Goal: Answer question/provide support: Share knowledge or assist other users

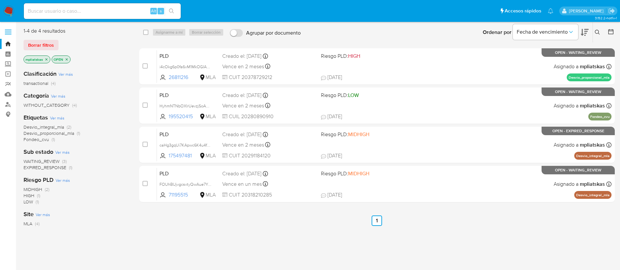
click at [6, 14] on img at bounding box center [8, 11] width 11 height 11
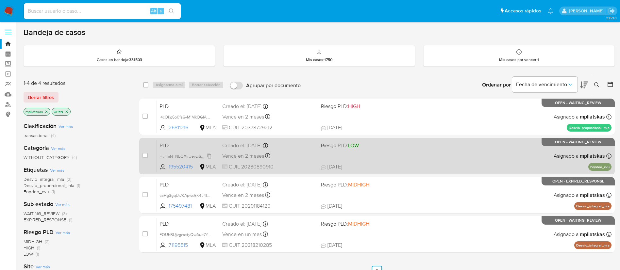
click at [209, 157] on span "HyhmNTNbOXIrUevzjSoAM0PR" at bounding box center [187, 155] width 57 height 7
click at [145, 155] on input "checkbox" at bounding box center [144, 155] width 5 height 5
checkbox input "true"
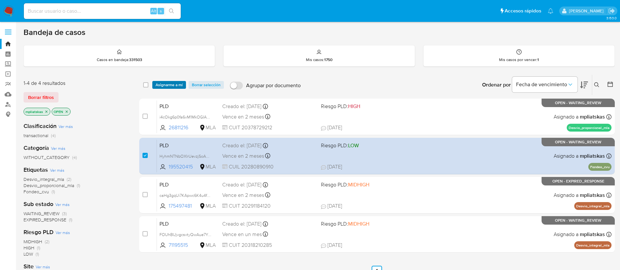
click at [168, 87] on span "Asignarme a mí" at bounding box center [169, 85] width 27 height 7
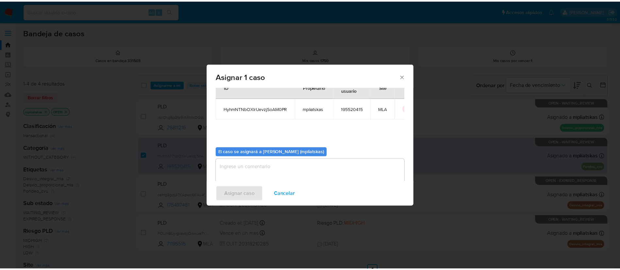
scroll to position [34, 0]
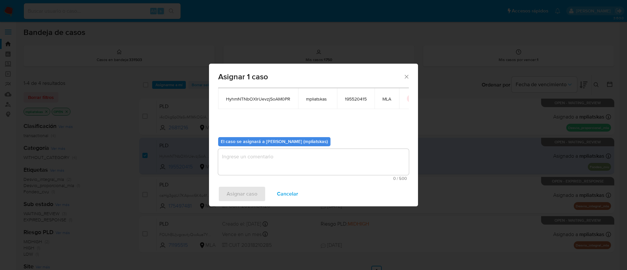
click at [268, 177] on span "0 / 500" at bounding box center [313, 178] width 187 height 4
click at [242, 162] on textarea "assign-modal" at bounding box center [313, 162] width 191 height 26
click at [243, 187] on span "Asignar caso" at bounding box center [242, 194] width 31 height 14
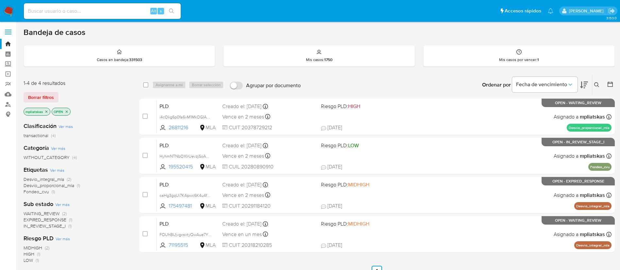
click at [7, 11] on img at bounding box center [8, 11] width 11 height 11
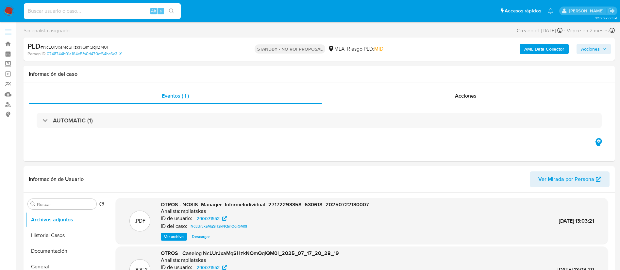
select select "10"
click at [122, 14] on input at bounding box center [102, 11] width 157 height 8
type input "HyhmNTNbOXIrUevzjSoAM0PR"
click at [167, 9] on button "search-icon" at bounding box center [171, 11] width 13 height 9
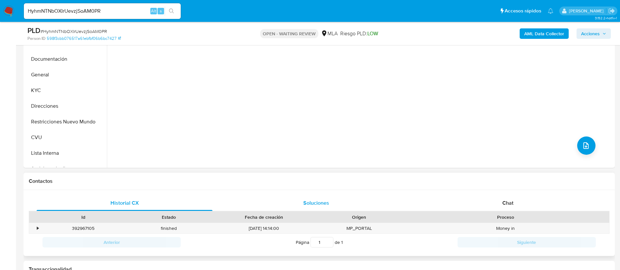
select select "10"
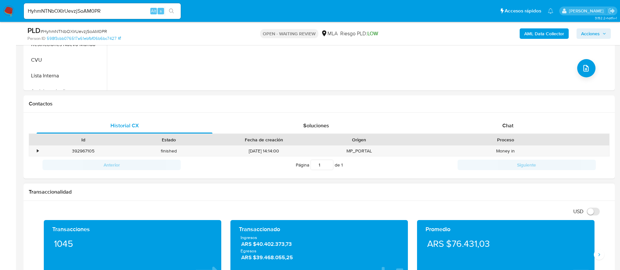
scroll to position [294, 0]
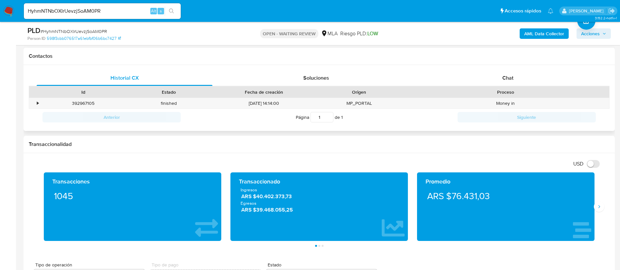
click at [498, 108] on div "Money in" at bounding box center [505, 103] width 207 height 11
click at [496, 79] on div "Chat" at bounding box center [508, 78] width 176 height 16
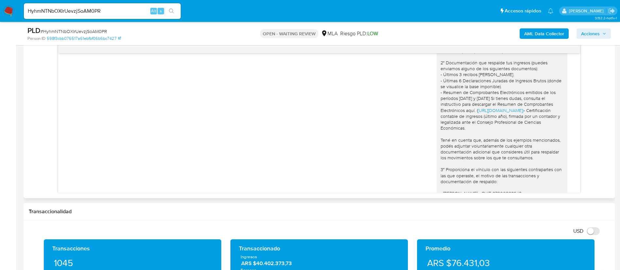
scroll to position [872, 0]
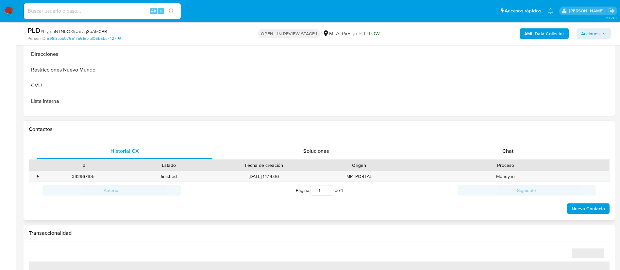
scroll to position [245, 0]
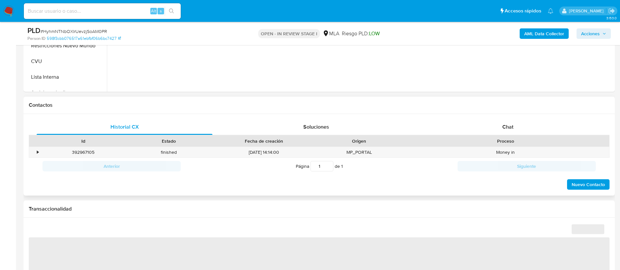
click at [474, 117] on div "Historial CX Soluciones Chat Id Estado Fecha de creación Origen Proceso • 39296…" at bounding box center [319, 155] width 591 height 82
click at [472, 133] on div "Chat" at bounding box center [508, 127] width 176 height 16
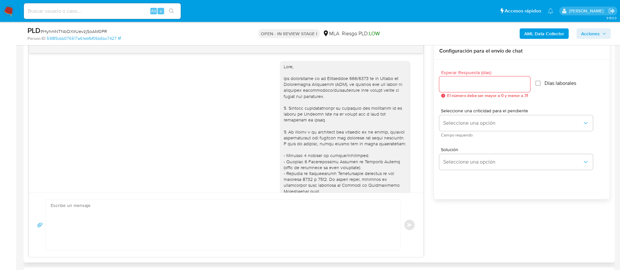
scroll to position [872, 0]
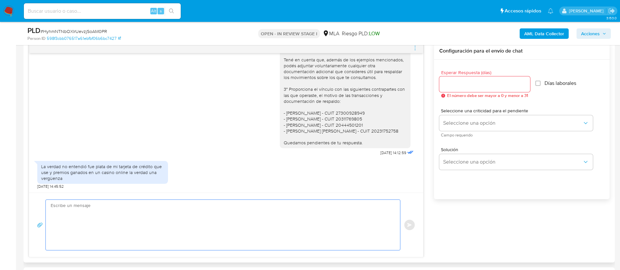
click at [252, 211] on textarea at bounding box center [221, 225] width 341 height 50
select select "10"
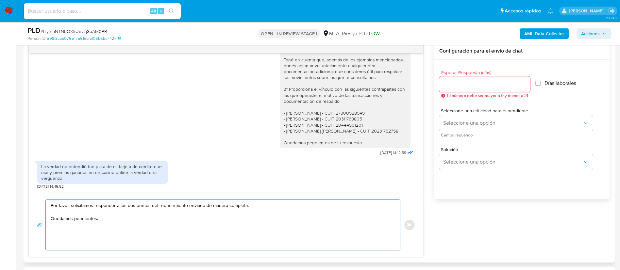
type textarea "Por favor, solicitamos responder a los dos puntos del requerimiento enviado de …"
click at [468, 83] on input "Esperar Respuesta (días)" at bounding box center [484, 84] width 91 height 8
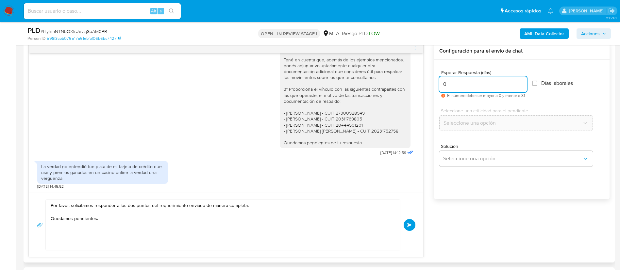
type input "0"
click at [410, 234] on div "Por favor, solicitamos responder a los dos puntos del requerimiento enviado de …" at bounding box center [226, 225] width 378 height 51
click at [406, 223] on button "Enviar" at bounding box center [410, 225] width 12 height 12
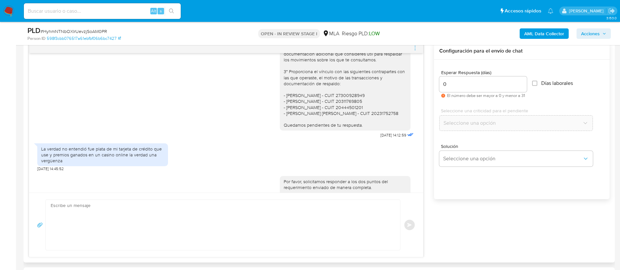
scroll to position [915, 0]
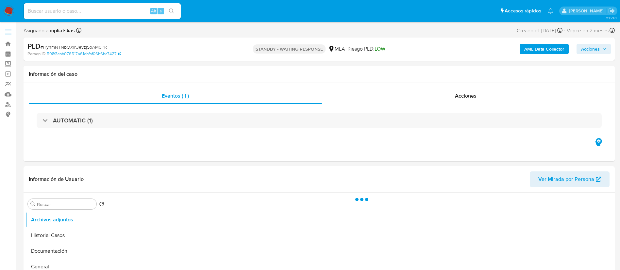
click at [14, 12] on img at bounding box center [8, 11] width 11 height 11
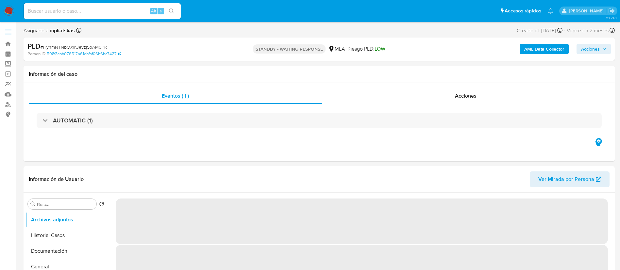
select select "10"
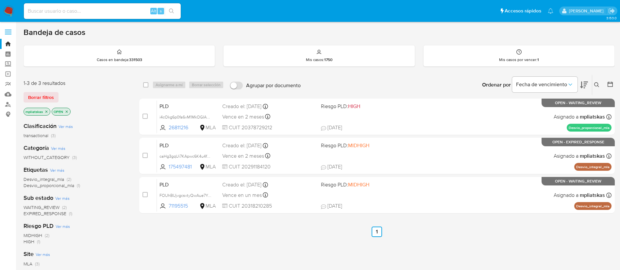
click at [135, 14] on input at bounding box center [102, 11] width 157 height 8
paste input "FOUhBUjvgcsvtyQwAue7YpaS"
type input "FOUhBUjvgcsvtyQwAue7YpaS"
click at [171, 9] on icon "search-icon" at bounding box center [171, 10] width 5 height 5
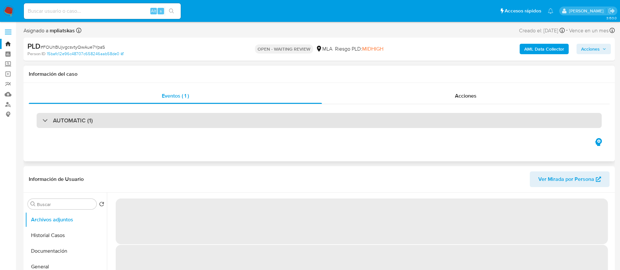
select select "10"
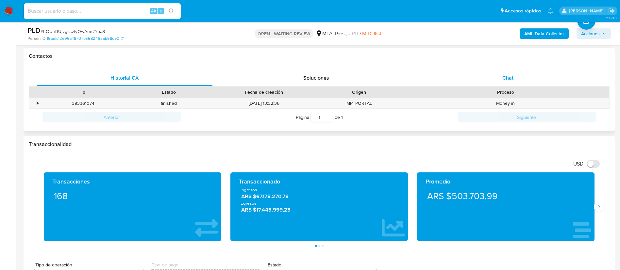
click at [483, 73] on div "Chat" at bounding box center [508, 78] width 176 height 16
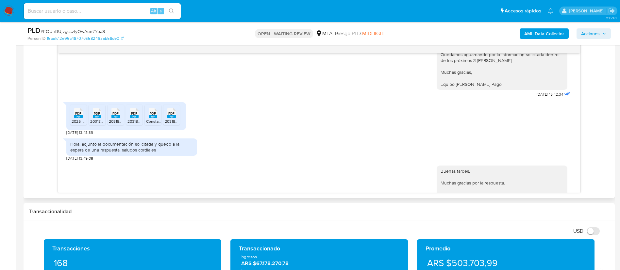
scroll to position [311, 0]
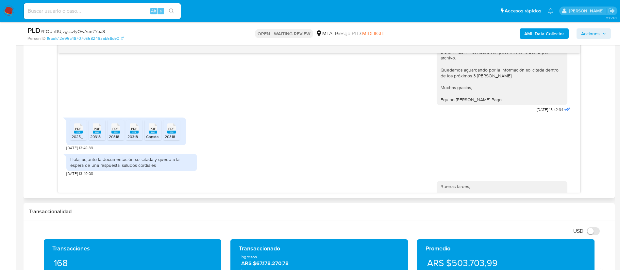
click at [78, 134] on span "2025_Mis Comprobantes Emitidos - CUIT 20318210285.pdf" at bounding box center [124, 137] width 104 height 6
click at [102, 133] on li "PDF PDF 20318210285_011_00001_00000129.pdf" at bounding box center [97, 130] width 16 height 20
click at [115, 133] on li "PDF PDF 20318210285_011_00001_00000024.pdf" at bounding box center [115, 130] width 16 height 20
click at [140, 134] on span "20318210285_011_00001_00000054.pdf" at bounding box center [162, 137] width 70 height 6
click at [156, 134] on span "Constancia de Monotributo.pdf" at bounding box center [173, 137] width 55 height 6
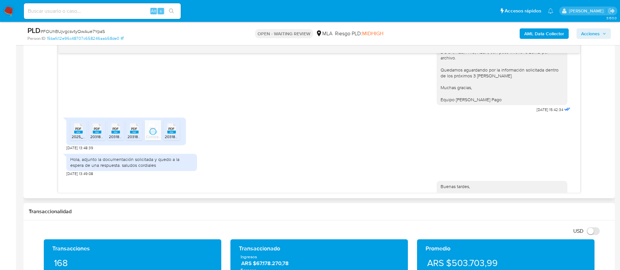
click at [171, 134] on span "20318210285_011_00001_00000053.pdf" at bounding box center [200, 137] width 70 height 6
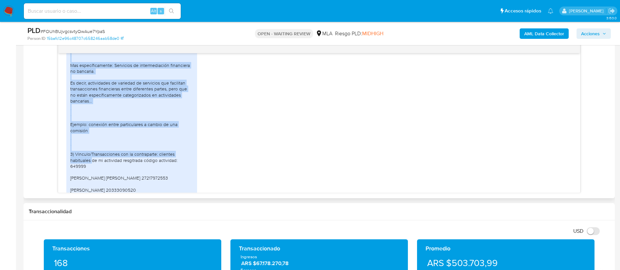
scroll to position [703, 0]
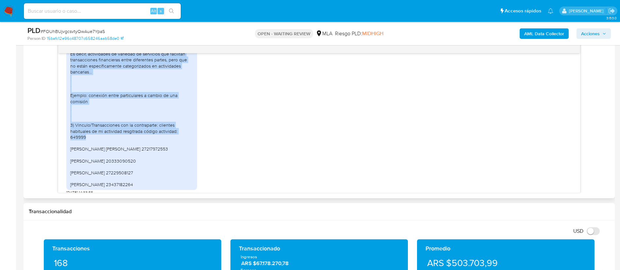
drag, startPoint x: 73, startPoint y: 109, endPoint x: 148, endPoint y: 130, distance: 77.5
click at [148, 130] on div "1)descripción de la actividad comercial ACTIVIDAD: F883 - 649999 - SERVICIOS DE…" at bounding box center [131, 78] width 123 height 220
copy div "descripción de la actividad comercial ACTIVIDAD: F883 - 649999 - SERVICIOS DE F…"
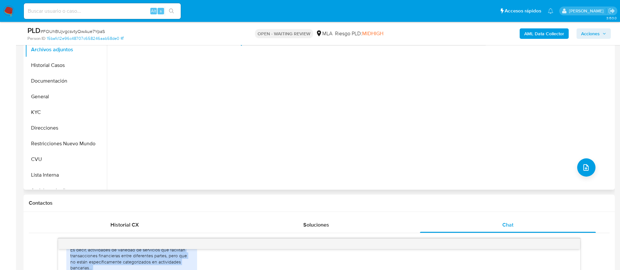
scroll to position [98, 0]
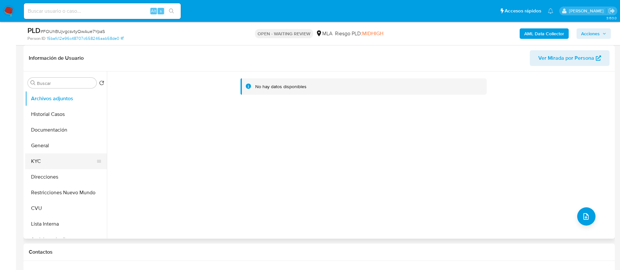
click at [58, 157] on button "KYC" at bounding box center [63, 162] width 76 height 16
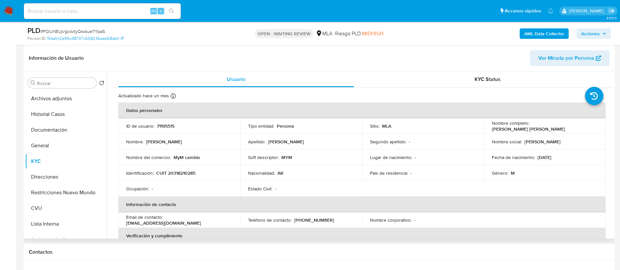
click at [177, 174] on p "CUIT 20318210285" at bounding box center [175, 173] width 39 height 6
copy p "20318210285"
click at [552, 127] on p "[PERSON_NAME]" at bounding box center [528, 129] width 73 height 6
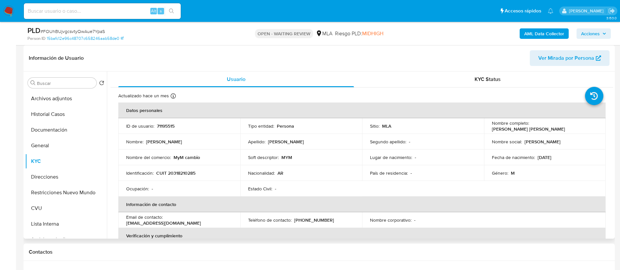
click at [565, 128] on p "[PERSON_NAME]" at bounding box center [528, 129] width 73 height 6
copy p "[PERSON_NAME]"
click at [122, 4] on div "Alt s" at bounding box center [102, 11] width 157 height 16
click at [121, 7] on input at bounding box center [102, 11] width 157 height 8
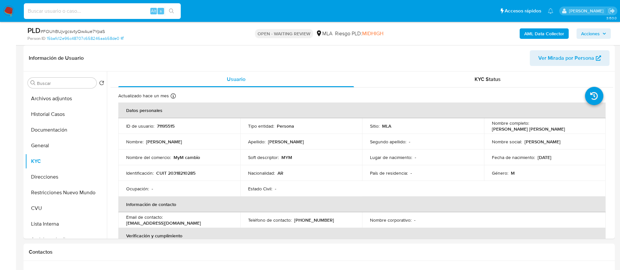
paste input "i4cOkg6p0fa6vM1MkOGIA0WA"
type input "i4cOkg6p0fa6vM1MkOGIA0WA"
click at [165, 12] on button "search-icon" at bounding box center [171, 11] width 13 height 9
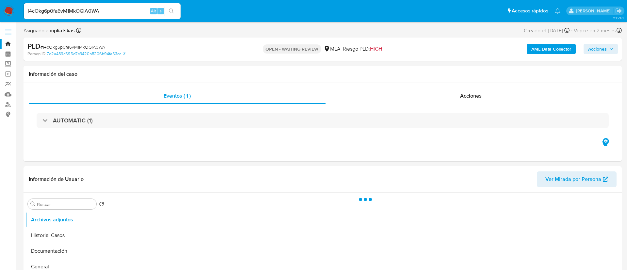
select select "10"
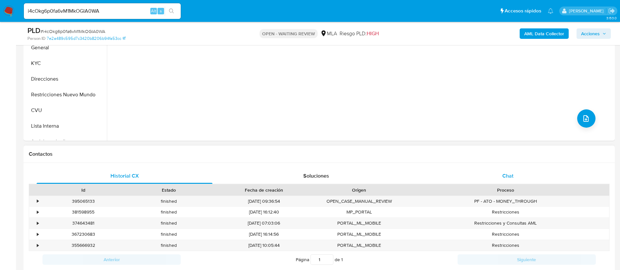
click at [522, 178] on div "Chat" at bounding box center [508, 176] width 176 height 16
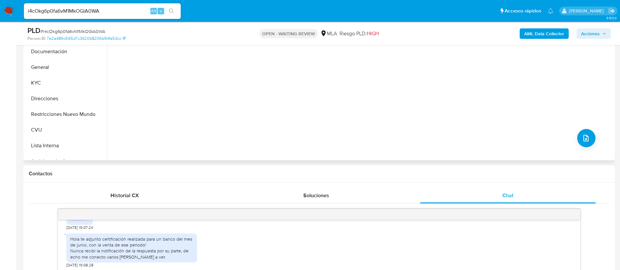
scroll to position [147, 0]
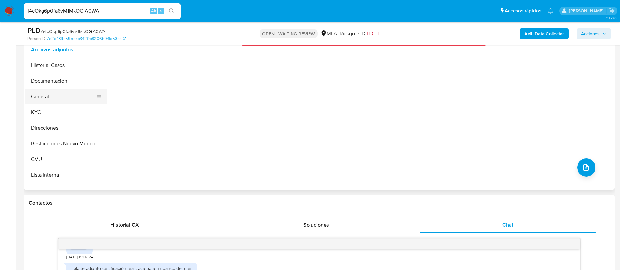
click at [35, 92] on button "General" at bounding box center [63, 97] width 76 height 16
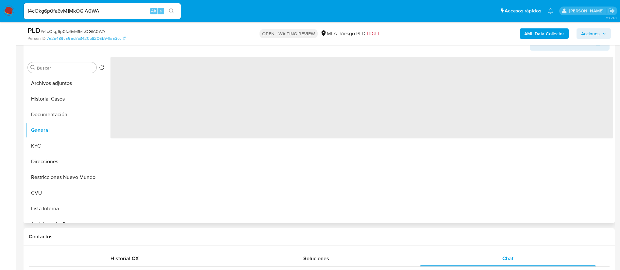
scroll to position [98, 0]
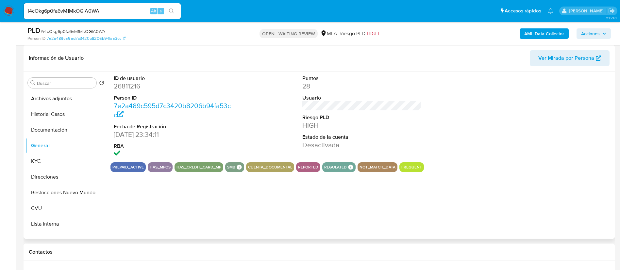
click at [126, 89] on dd "26811216" at bounding box center [173, 86] width 119 height 9
copy dd "26811216"
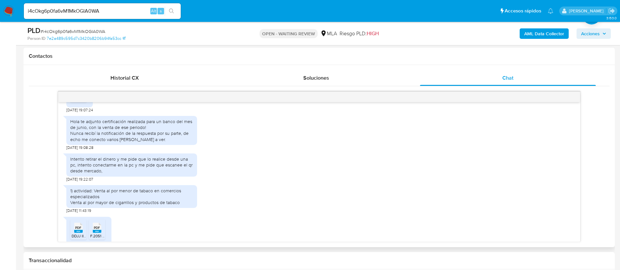
scroll to position [754, 0]
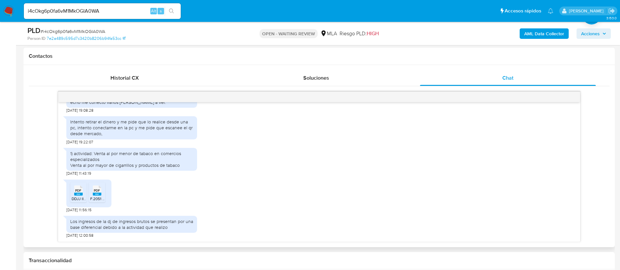
click at [74, 196] on span "DDJJ IIBB [DATE].pdf" at bounding box center [90, 199] width 36 height 6
click at [101, 190] on div "PDF PDF" at bounding box center [97, 190] width 14 height 13
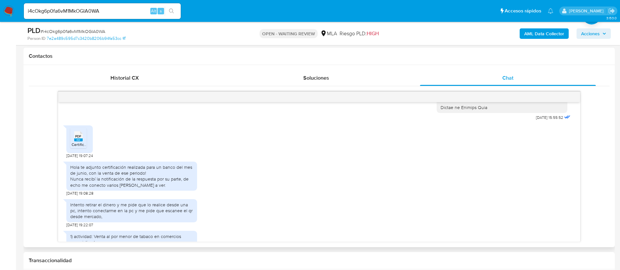
scroll to position [656, 0]
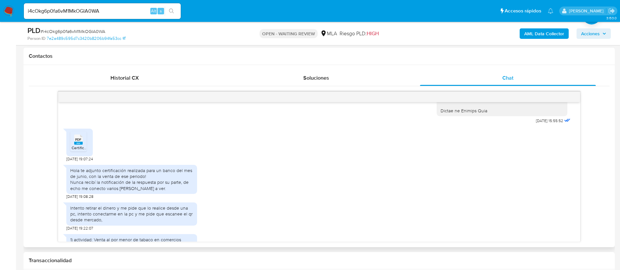
click at [79, 142] on span "PDF" at bounding box center [78, 140] width 6 height 4
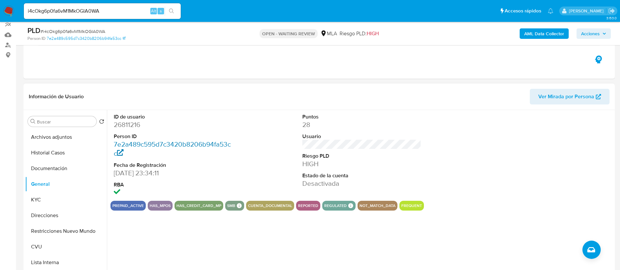
scroll to position [49, 0]
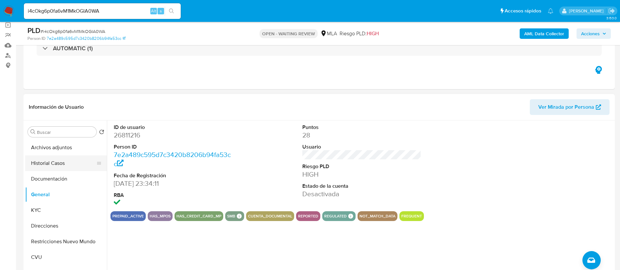
click at [43, 163] on button "Historial Casos" at bounding box center [63, 164] width 76 height 16
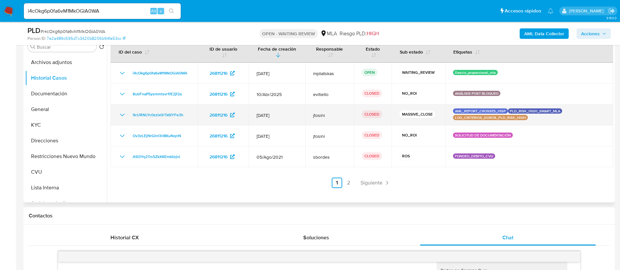
scroll to position [98, 0]
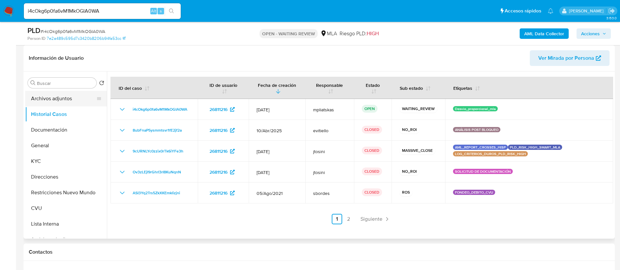
click at [59, 99] on button "Archivos adjuntos" at bounding box center [63, 99] width 76 height 16
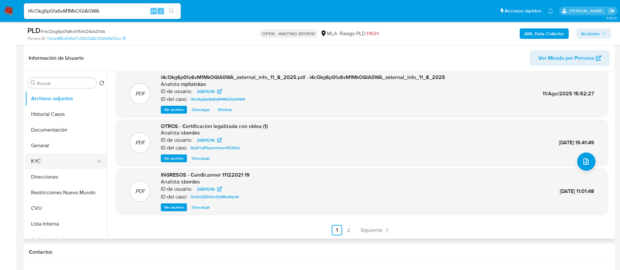
click at [58, 162] on button "KYC" at bounding box center [63, 162] width 76 height 16
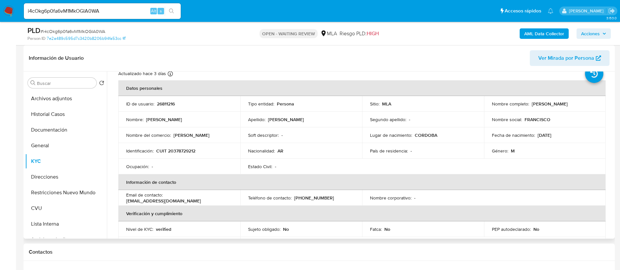
scroll to position [0, 0]
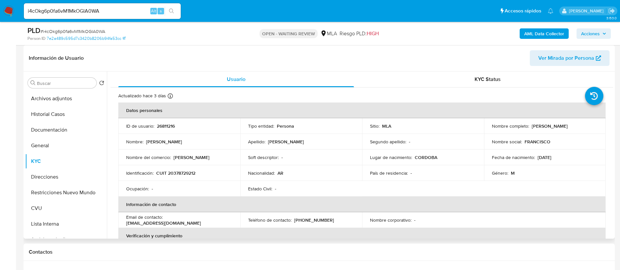
click at [175, 173] on p "CUIT 20378729212" at bounding box center [175, 173] width 39 height 6
copy p "20378729212"
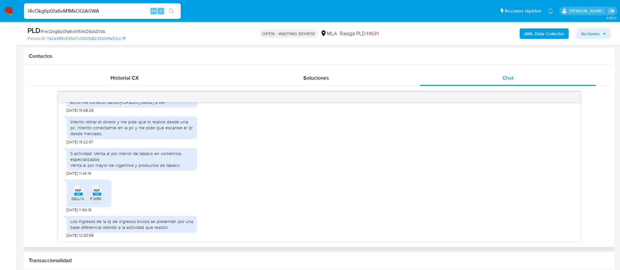
scroll to position [754, 0]
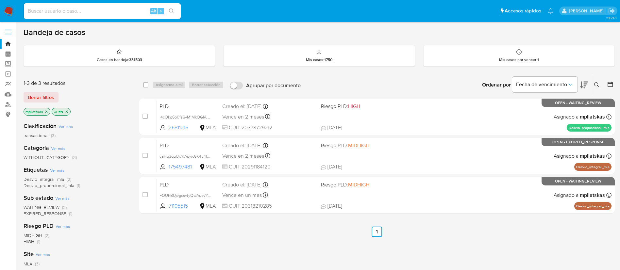
click at [593, 87] on button at bounding box center [597, 85] width 11 height 8
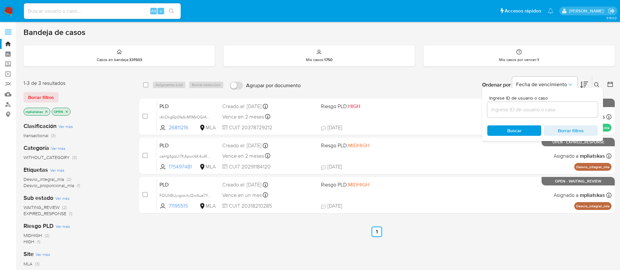
click at [561, 108] on input at bounding box center [542, 110] width 110 height 8
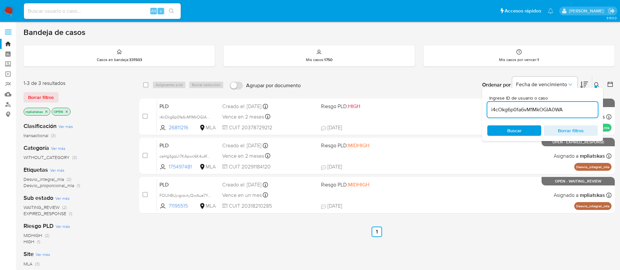
type input "i4cOkg6p0fa6vM1MkOGIA0WA"
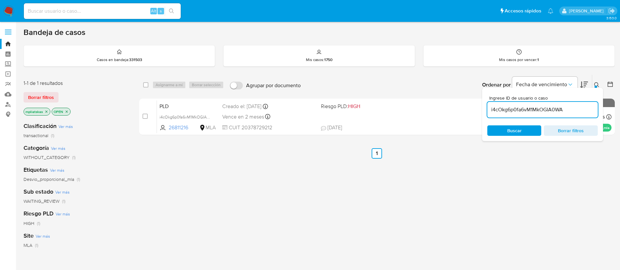
click at [144, 116] on input "checkbox" at bounding box center [144, 116] width 5 height 5
checkbox input "true"
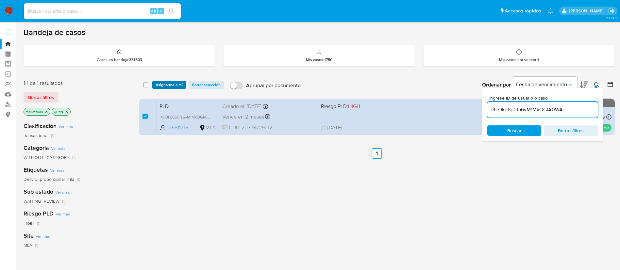
click at [169, 86] on span "Asignarme a mí" at bounding box center [169, 85] width 27 height 7
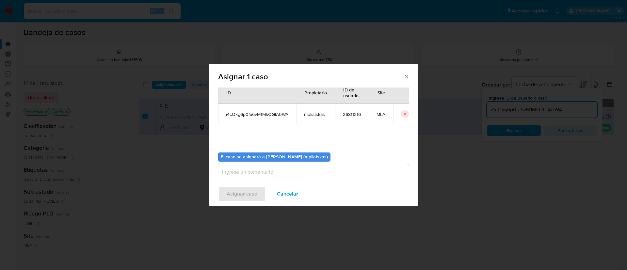
scroll to position [34, 0]
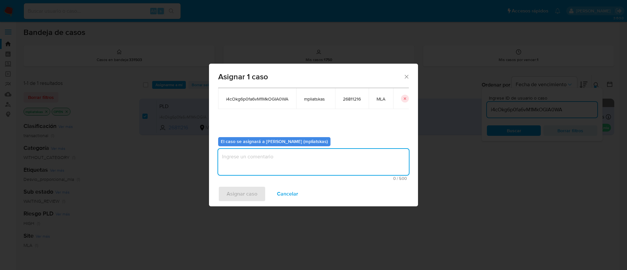
drag, startPoint x: 251, startPoint y: 175, endPoint x: 252, endPoint y: 170, distance: 5.6
click at [251, 174] on textarea "assign-modal" at bounding box center [313, 162] width 191 height 26
click at [255, 158] on textarea "assign-modal" at bounding box center [313, 162] width 191 height 26
click at [238, 199] on span "Asignar caso" at bounding box center [242, 194] width 31 height 14
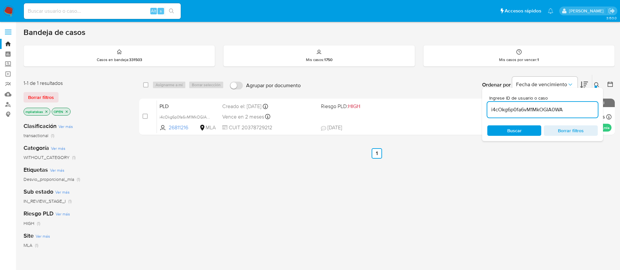
click at [520, 107] on input "i4cOkg6p0fa6vM1MkOGIA0WA" at bounding box center [542, 110] width 110 height 8
paste input "FOUhBUjvgcsvtyQwAue7YpaS"
type input "FOUhBUjvgcsvtyQwAue7YpaS"
drag, startPoint x: 145, startPoint y: 117, endPoint x: 164, endPoint y: 89, distance: 34.1
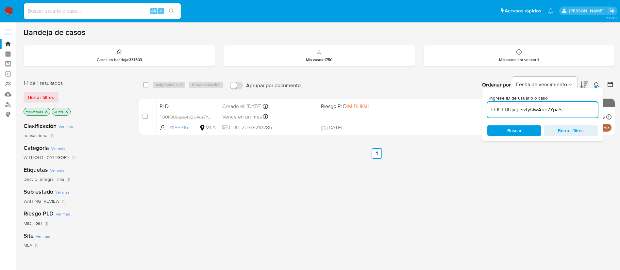
click at [145, 116] on input "checkbox" at bounding box center [144, 116] width 5 height 5
checkbox input "true"
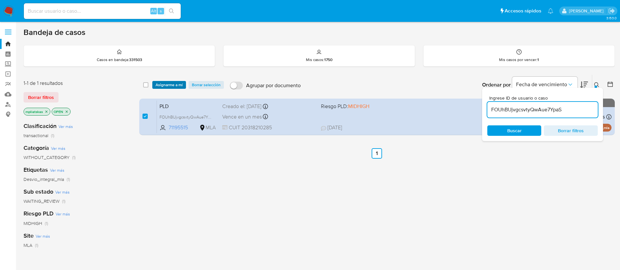
click at [165, 85] on span "Asignarme a mí" at bounding box center [169, 85] width 27 height 7
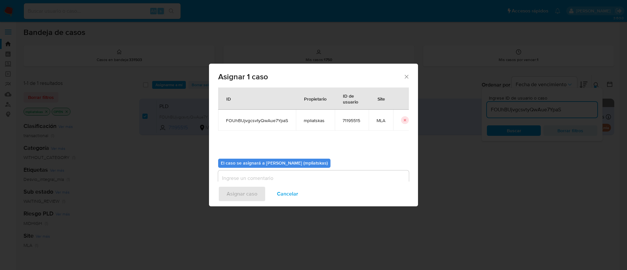
scroll to position [34, 0]
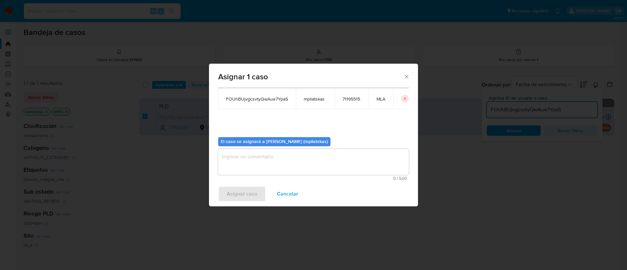
click at [260, 156] on textarea "assign-modal" at bounding box center [313, 162] width 191 height 26
click at [238, 199] on span "Asignar caso" at bounding box center [242, 194] width 31 height 14
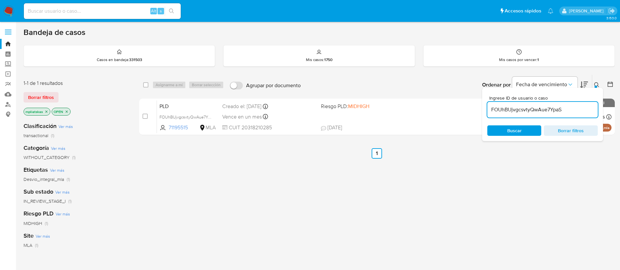
click at [499, 108] on input "FOUhBUjvgcsvtyQwAue7YpaS" at bounding box center [542, 110] width 110 height 8
click at [503, 132] on span "Buscar" at bounding box center [514, 130] width 45 height 9
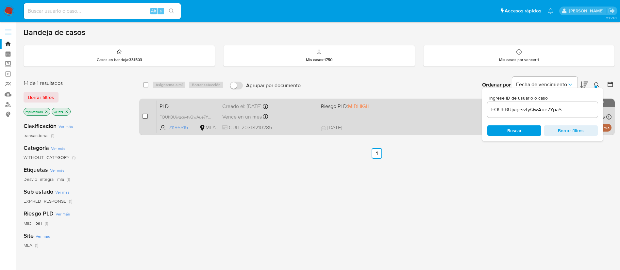
click at [143, 115] on input "checkbox" at bounding box center [144, 116] width 5 height 5
checkbox input "true"
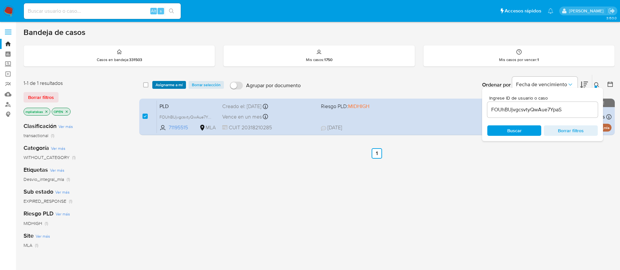
click at [165, 85] on span "Asignarme a mí" at bounding box center [169, 85] width 27 height 7
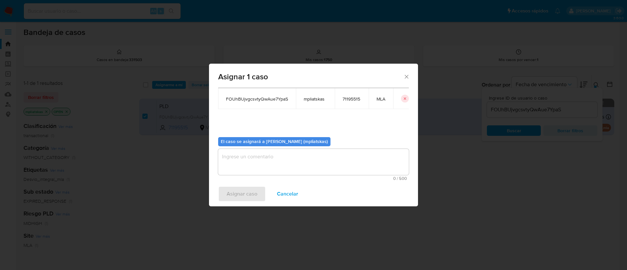
click at [284, 157] on textarea "assign-modal" at bounding box center [313, 162] width 191 height 26
click at [253, 194] on span "Asignar caso" at bounding box center [242, 194] width 31 height 14
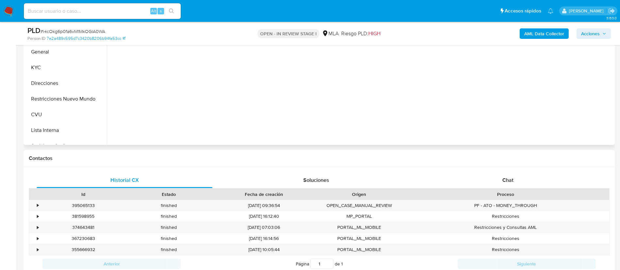
scroll to position [245, 0]
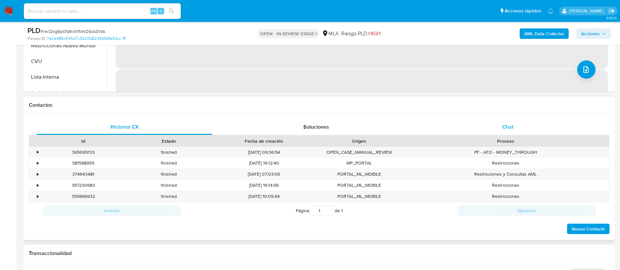
select select "10"
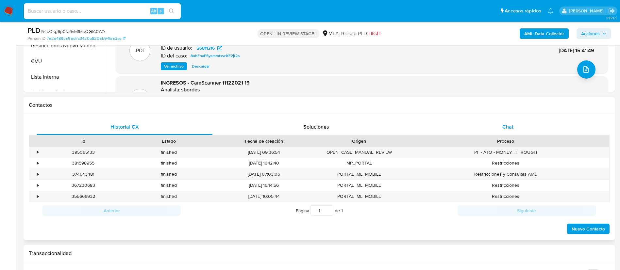
click at [489, 124] on div "Chat" at bounding box center [508, 127] width 176 height 16
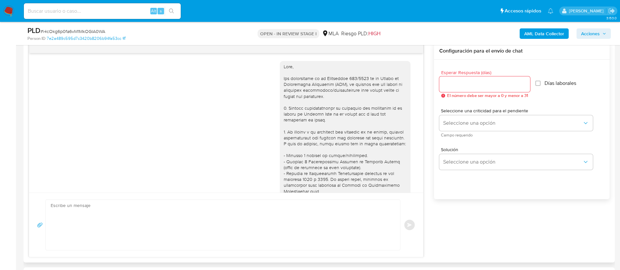
scroll to position [754, 0]
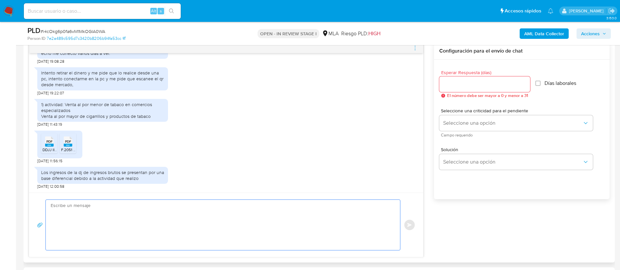
click at [150, 214] on textarea at bounding box center [221, 225] width 341 height 50
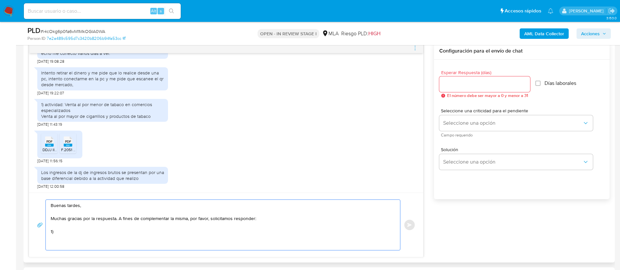
paste textarea "Los montos declarados en la certif de ingreso no se ven reflejados en uss iibb …"
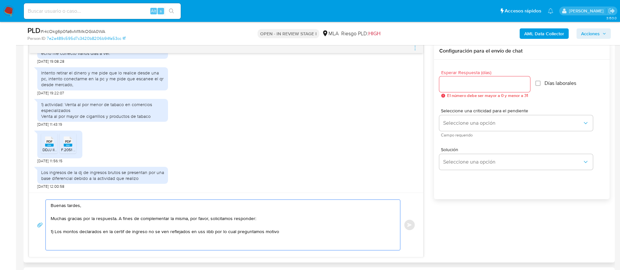
click at [124, 233] on textarea "Buenas tardes, Muchas gracias por la respuesta. A fines de complementar la mism…" at bounding box center [221, 225] width 341 height 50
click at [57, 231] on textarea "Buenas tardes, Muchas gracias por la respuesta. A fines de complementar la mism…" at bounding box center [221, 225] width 341 height 50
click at [242, 233] on textarea "Buenas tardes, Muchas gracias por la respuesta. A fines de complementar la mism…" at bounding box center [221, 225] width 341 height 50
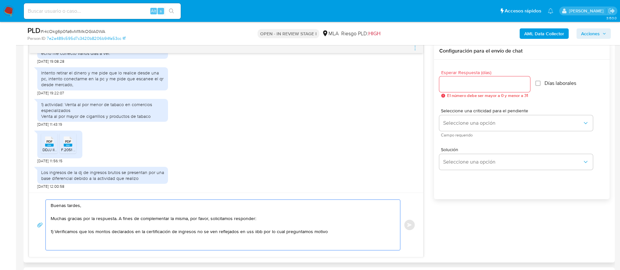
click at [249, 243] on textarea "Buenas tardes, Muchas gracias por la respuesta. A fines de complementar la mism…" at bounding box center [221, 225] width 341 height 50
drag, startPoint x: 243, startPoint y: 232, endPoint x: 258, endPoint y: 232, distance: 15.0
click at [258, 232] on textarea "Buenas tardes, Muchas gracias por la respuesta. A fines de complementar la mism…" at bounding box center [221, 225] width 341 height 50
drag, startPoint x: 300, startPoint y: 233, endPoint x: 348, endPoint y: 232, distance: 48.0
click at [348, 232] on textarea "Buenas tardes, Muchas gracias por la respuesta. A fines de complementar la mism…" at bounding box center [221, 225] width 341 height 50
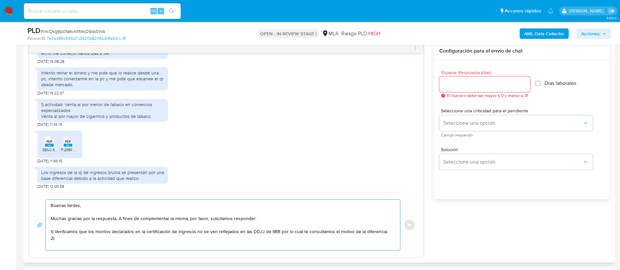
paste textarea "de la actividad servicios personales que declara en la certif, dado que al ser …"
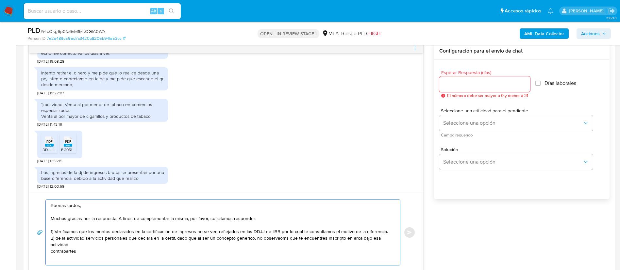
click at [54, 238] on textarea "Buenas tardes, Muchas gracias por la respuesta. A fines de complementar la mism…" at bounding box center [221, 232] width 341 height 65
click at [224, 238] on textarea "Buenas tardes, Muchas gracias por la respuesta. A fines de complementar la mism…" at bounding box center [221, 232] width 341 height 65
click at [244, 239] on textarea "Buenas tardes, Muchas gracias por la respuesta. A fines de complementar la mism…" at bounding box center [221, 232] width 341 height 65
drag, startPoint x: 285, startPoint y: 239, endPoint x: 289, endPoint y: 242, distance: 5.5
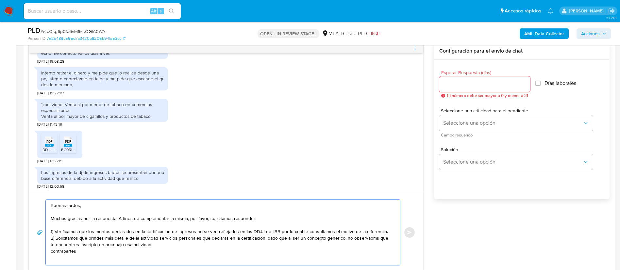
click at [286, 239] on textarea "Buenas tardes, Muchas gracias por la respuesta. A fines de complementar la mism…" at bounding box center [221, 232] width 341 height 65
click at [288, 240] on textarea "Buenas tardes, Muchas gracias por la respuesta. A fines de complementar la mism…" at bounding box center [221, 232] width 341 height 65
click at [352, 238] on textarea "Buenas tardes, Muchas gracias por la respuesta. A fines de complementar la mism…" at bounding box center [221, 232] width 341 height 65
click at [350, 239] on textarea "Buenas tardes, Muchas gracias por la respuesta. A fines de complementar la mism…" at bounding box center [221, 232] width 341 height 65
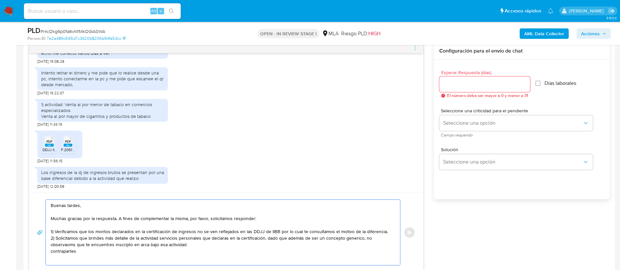
click at [0, 0] on lt-span "genérico" at bounding box center [0, 0] width 0 height 0
click at [68, 246] on textarea "Buenas tardes, Muchas gracias por la respuesta. A fines de complementar la mism…" at bounding box center [221, 232] width 341 height 65
click at [62, 245] on textarea "Buenas tardes, Muchas gracias por la respuesta. A fines de complementar la mism…" at bounding box center [221, 232] width 341 height 65
click at [0, 0] on lt-strong "mo" at bounding box center [0, 0] width 0 height 0
click at [141, 244] on textarea "Buenas tardes, Muchas gracias por la respuesta. A fines de complementar la mism…" at bounding box center [221, 232] width 341 height 65
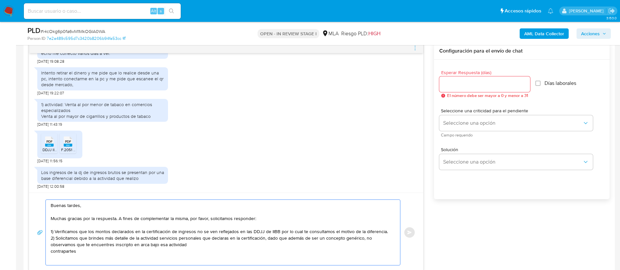
click at [141, 244] on textarea "Buenas tardes, Muchas gracias por la respuesta. A fines de complementar la mism…" at bounding box center [221, 232] width 341 height 65
click at [65, 251] on textarea "Buenas tardes, Muchas gracias por la respuesta. A fines de complementar la mism…" at bounding box center [221, 232] width 341 height 65
click at [164, 252] on textarea "Buenas tardes, Muchas gracias por la respuesta. A fines de complementar la mism…" at bounding box center [221, 232] width 341 height 65
click at [167, 254] on textarea "Buenas tardes, Muchas gracias por la respuesta. A fines de complementar la mism…" at bounding box center [221, 232] width 341 height 65
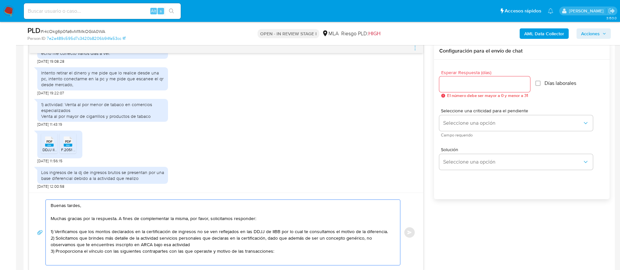
click at [74, 252] on textarea "Buenas tardes, Muchas gracias por la respuesta. A fines de complementar la mism…" at bounding box center [221, 232] width 341 height 65
click at [0, 0] on lt-span "Pr op orciona" at bounding box center [0, 0] width 0 height 0
click at [96, 260] on textarea "Buenas tardes, Muchas gracias por la respuesta. A fines de complementar la mism…" at bounding box center [221, 232] width 341 height 65
paste textarea "Cristian Dario Saldivar - CUIT 20336448639"
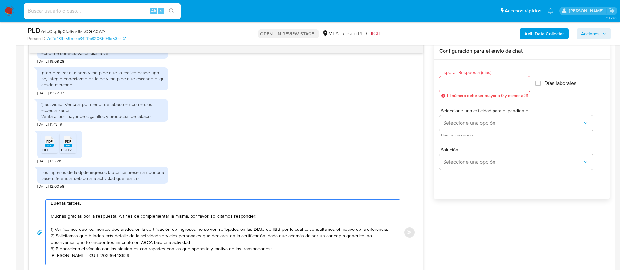
paste textarea "Pablo Matias Ruiz - CUIT 20327603222"
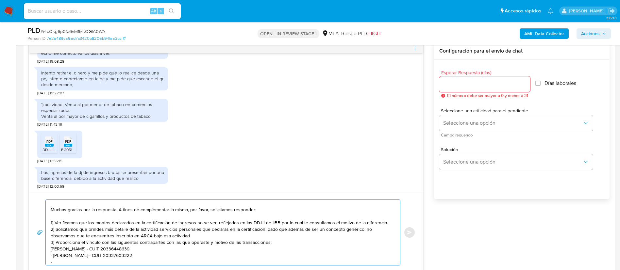
paste textarea "Ivan Federico Ferrari - CUIL 20310649881"
click at [51, 247] on textarea "Buenas tardes, Muchas gracias por la respuesta. A fines de complementar la mism…" at bounding box center [221, 232] width 341 height 65
click at [165, 262] on textarea "Buenas tardes, Muchas gracias por la respuesta. A fines de complementar la mism…" at bounding box center [221, 232] width 341 height 65
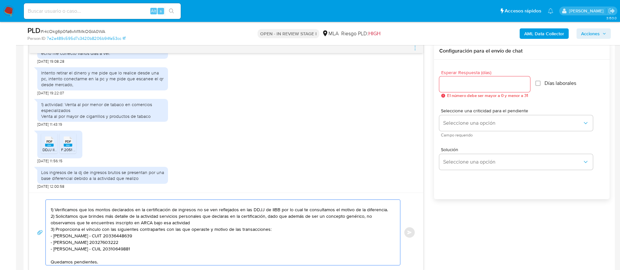
scroll to position [0, 0]
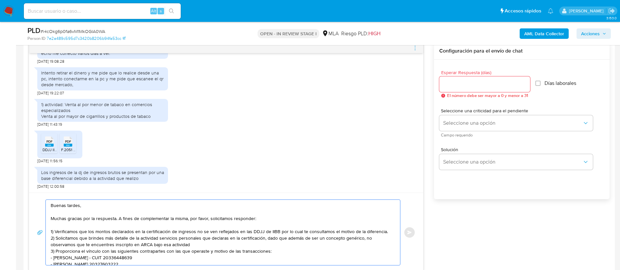
type textarea "Buenas tardes, Muchas gracias por la respuesta. A fines de complementar la mism…"
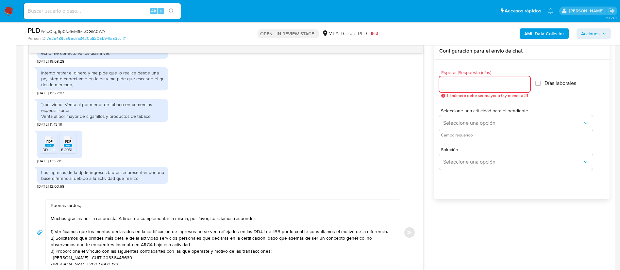
click at [479, 82] on input "Esperar Respuesta (días)" at bounding box center [484, 84] width 91 height 8
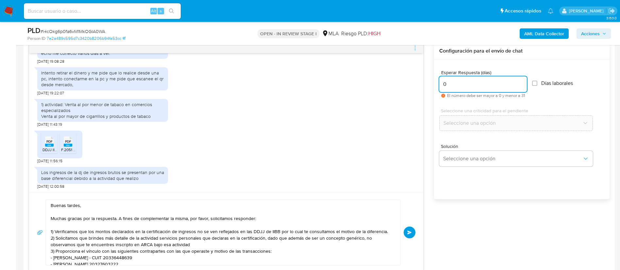
drag, startPoint x: 462, startPoint y: 84, endPoint x: 430, endPoint y: 82, distance: 31.4
click at [430, 82] on div "17/07/2025 20:00:46 Envío información solicitada. Estoy a su disposición. PDF P…" at bounding box center [319, 157] width 581 height 230
type input "3"
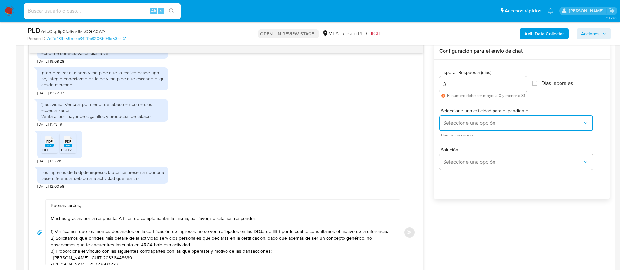
click at [466, 123] on span "Seleccione una opción" at bounding box center [512, 123] width 139 height 7
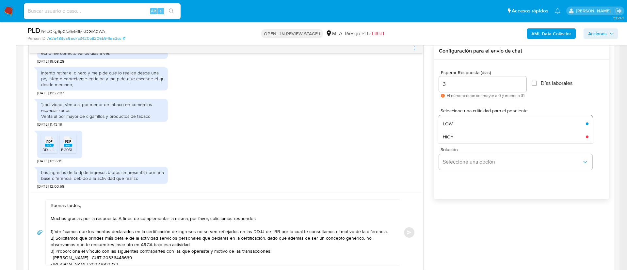
click at [459, 123] on div "LOW" at bounding box center [512, 123] width 139 height 13
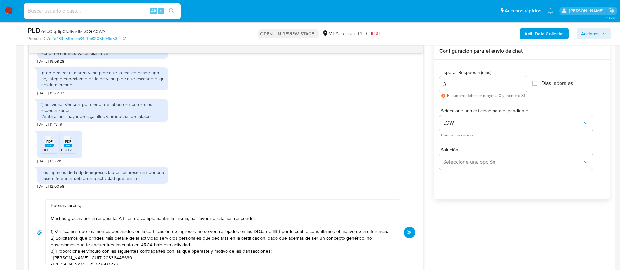
click at [411, 231] on span "Enviar" at bounding box center [409, 233] width 5 height 4
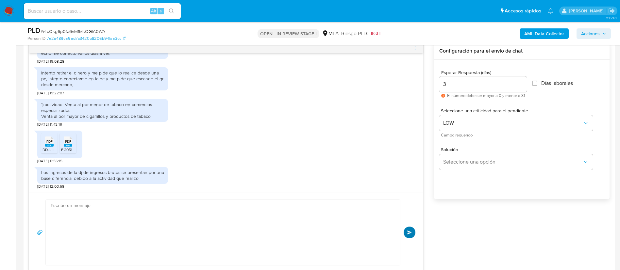
scroll to position [892, 0]
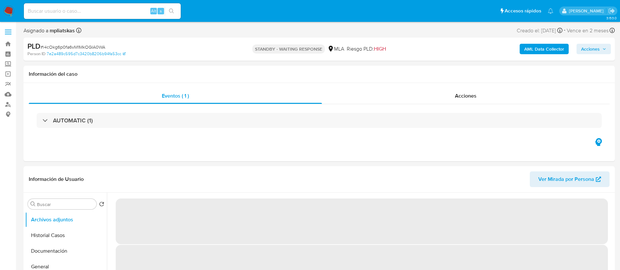
select select "10"
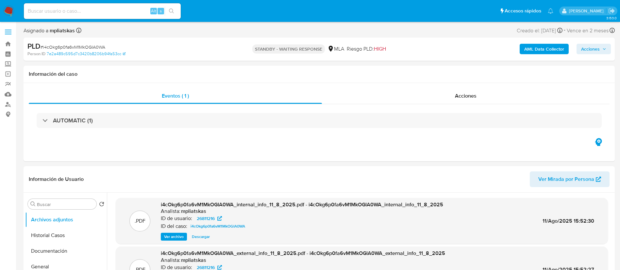
click at [135, 13] on input at bounding box center [102, 11] width 157 height 8
paste input "FOUhBUjvgcsvtyQwAue7YpaS"
type input "FOUhBUjvgcsvtyQwAue7YpaS"
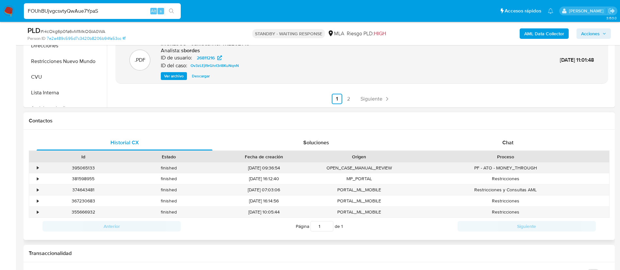
scroll to position [245, 0]
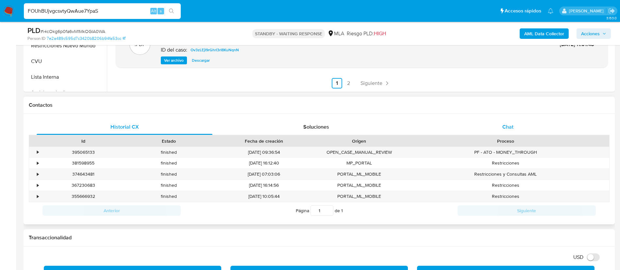
click at [485, 125] on div "Chat" at bounding box center [508, 127] width 176 height 16
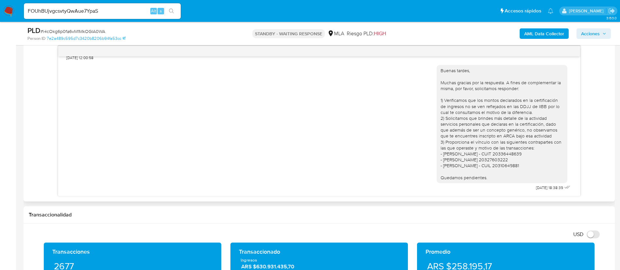
scroll to position [343, 0]
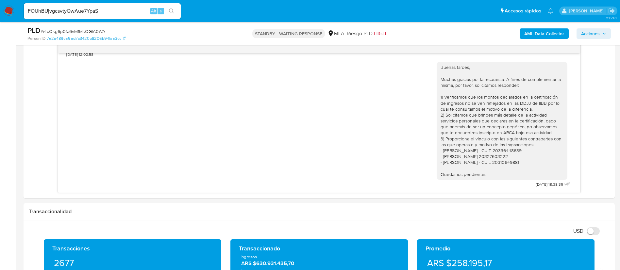
click at [126, 3] on div "FOUhBUjvgcsvtyQwAue7YpaS Alt s" at bounding box center [102, 11] width 157 height 16
click at [121, 9] on input "FOUhBUjvgcsvtyQwAue7YpaS" at bounding box center [102, 11] width 157 height 8
click at [177, 13] on button "search-icon" at bounding box center [171, 11] width 13 height 9
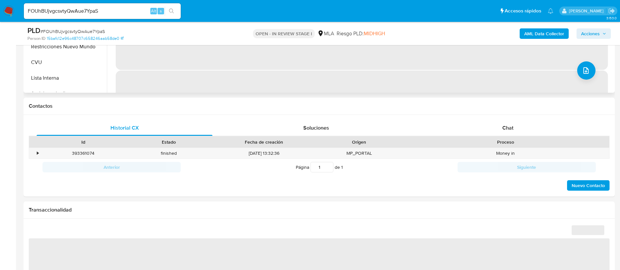
scroll to position [245, 0]
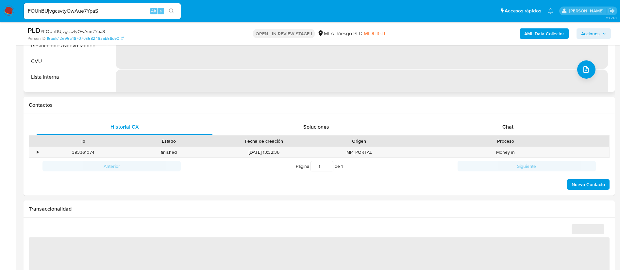
select select "10"
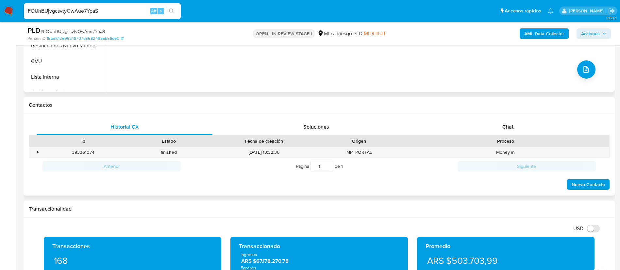
click at [444, 117] on div "Historial CX Soluciones Chat Id Estado Fecha de creación Origen Proceso • 39336…" at bounding box center [319, 155] width 591 height 82
click at [449, 126] on div "Chat" at bounding box center [508, 127] width 176 height 16
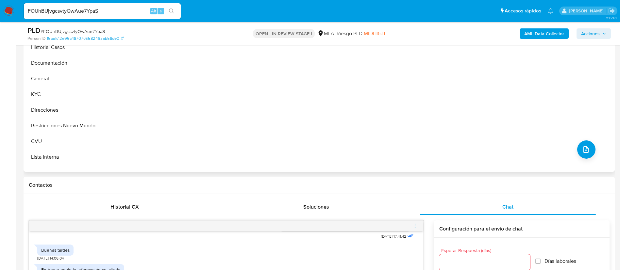
scroll to position [98, 0]
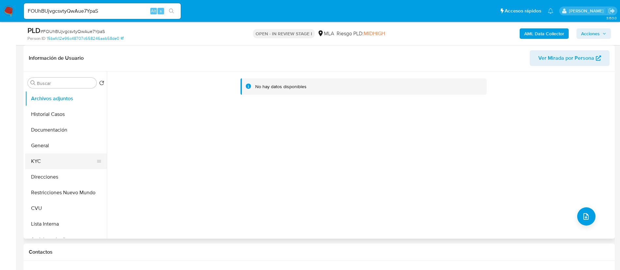
click at [58, 161] on button "KYC" at bounding box center [63, 162] width 76 height 16
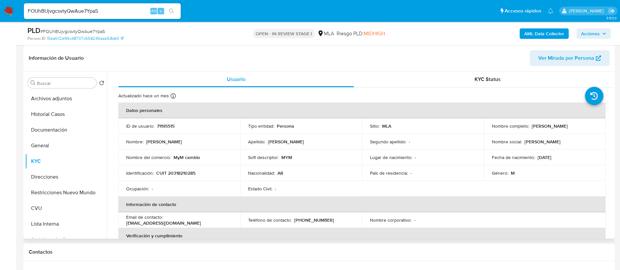
click at [566, 123] on p "[PERSON_NAME]" at bounding box center [550, 126] width 36 height 6
copy p "[PERSON_NAME]"
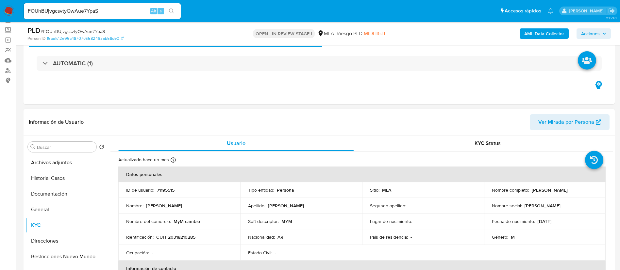
scroll to position [49, 0]
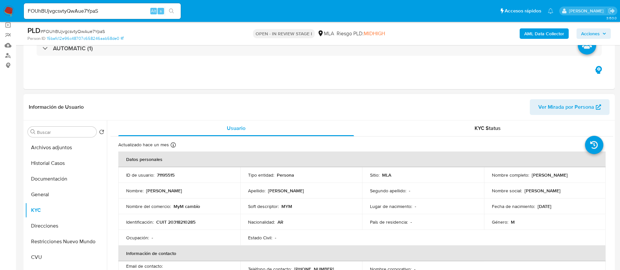
click at [170, 176] on p "71195515" at bounding box center [166, 175] width 18 height 6
copy p "71195515"
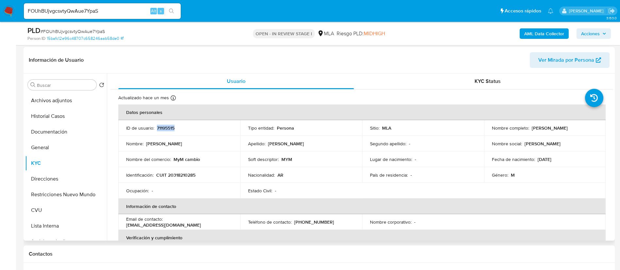
scroll to position [98, 0]
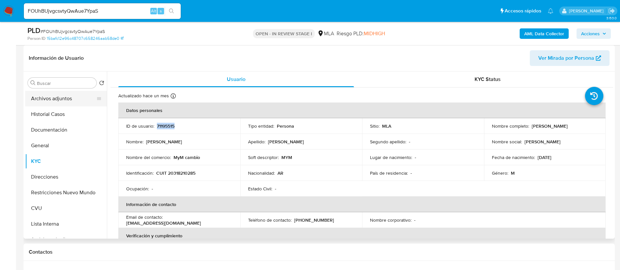
click at [60, 97] on button "Archivos adjuntos" at bounding box center [63, 99] width 76 height 16
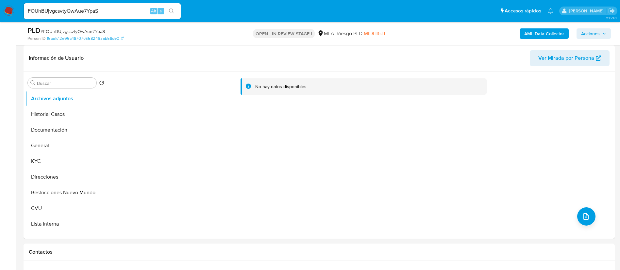
click at [540, 37] on b "AML Data Collector" at bounding box center [544, 33] width 40 height 10
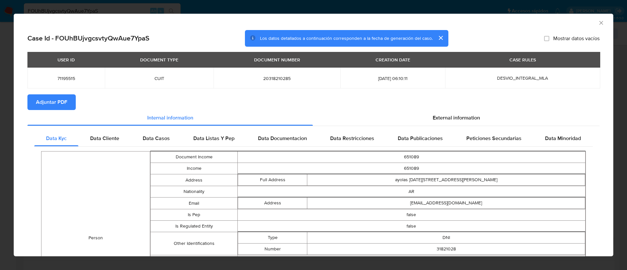
drag, startPoint x: 59, startPoint y: 104, endPoint x: 71, endPoint y: 106, distance: 11.7
click at [59, 103] on span "Adjuntar PDF" at bounding box center [51, 102] width 31 height 14
click at [598, 21] on icon "Cerrar ventana" at bounding box center [601, 23] width 7 height 7
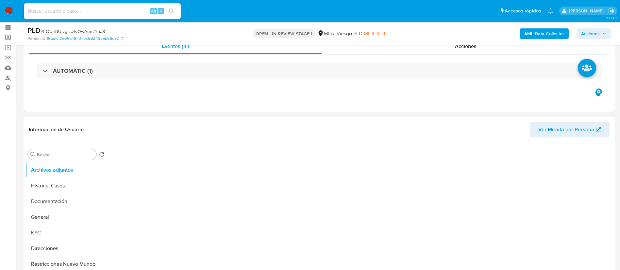
scroll to position [49, 0]
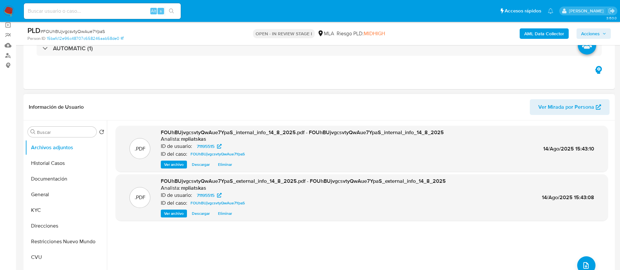
select select "10"
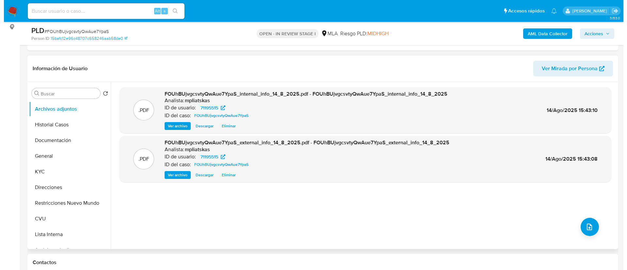
scroll to position [147, 0]
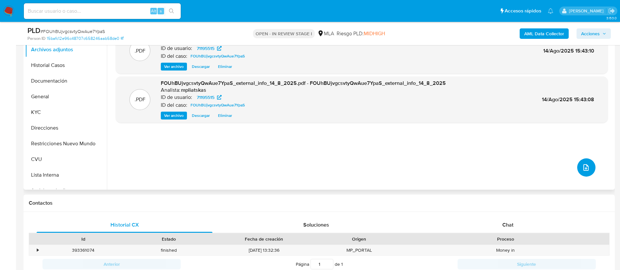
click at [577, 164] on button "upload-file" at bounding box center [586, 167] width 18 height 18
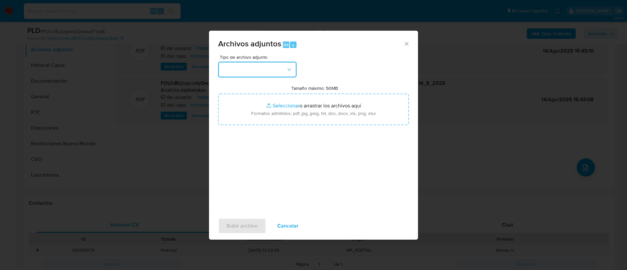
click at [257, 73] on button "button" at bounding box center [257, 70] width 78 height 16
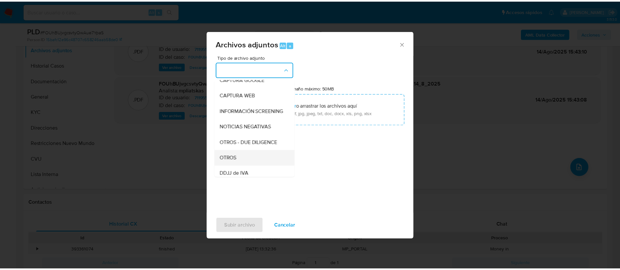
scroll to position [98, 0]
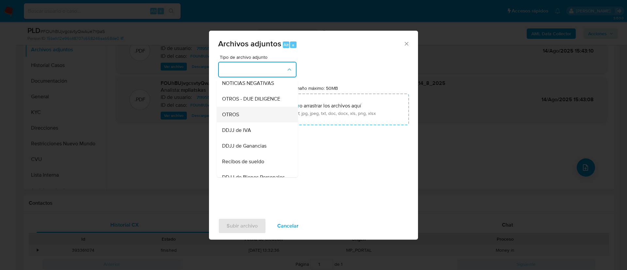
click at [264, 123] on div "OTROS" at bounding box center [255, 115] width 67 height 16
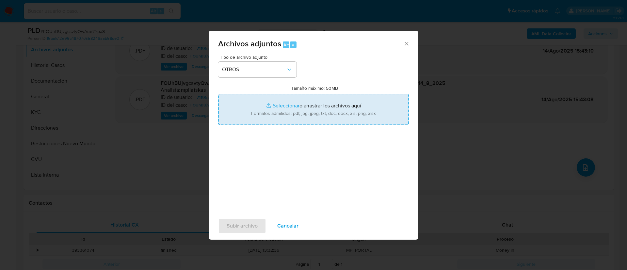
click at [284, 115] on input "Tamaño máximo: 50MB Seleccionar archivos" at bounding box center [313, 109] width 191 height 31
type input "C:\fakepath\71195515 Movimientos.xlsx"
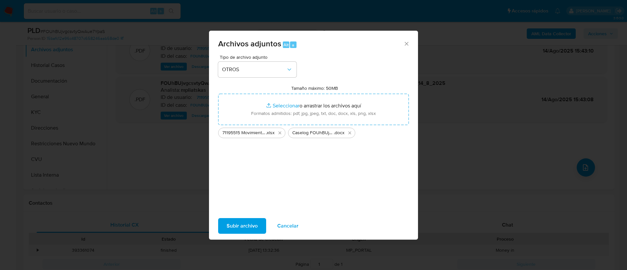
click at [255, 227] on span "Subir archivo" at bounding box center [242, 226] width 31 height 14
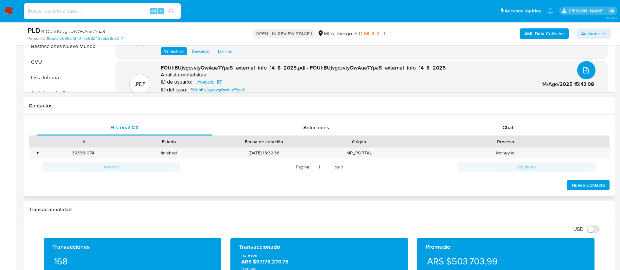
scroll to position [245, 0]
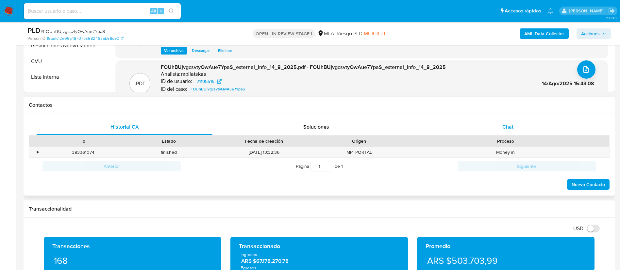
click at [505, 135] on div "Historial CX Soluciones Chat Id Estado Fecha de creación Origen Proceso • 39336…" at bounding box center [319, 155] width 581 height 72
click at [506, 126] on span "Chat" at bounding box center [507, 127] width 11 height 8
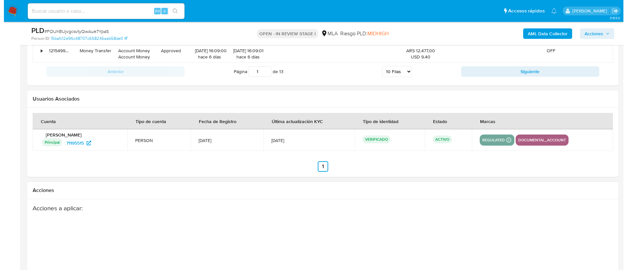
scroll to position [1112, 0]
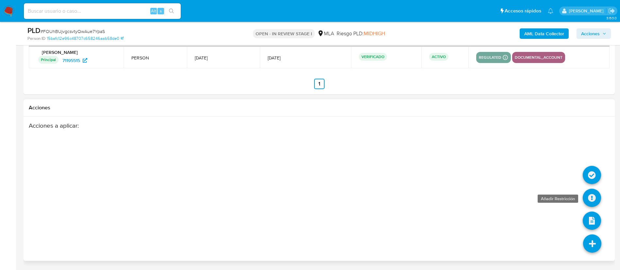
click at [590, 204] on icon at bounding box center [592, 198] width 18 height 18
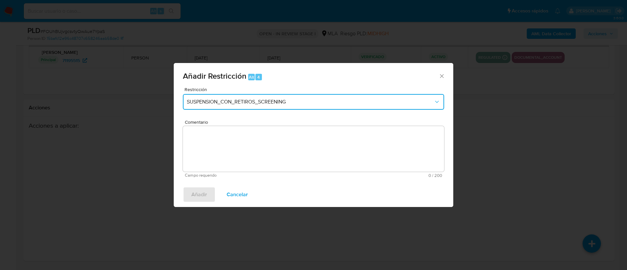
click at [291, 94] on button "SUSPENSION_CON_RETIROS_SCREENING" at bounding box center [313, 102] width 261 height 16
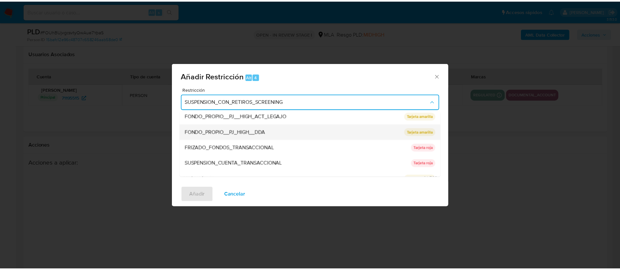
scroll to position [98, 0]
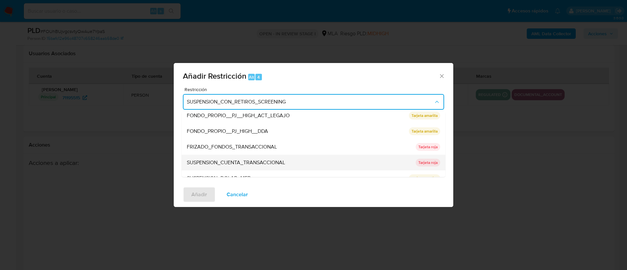
click at [258, 159] on span "SUSPENSION_CUENTA_TRANSACCIONAL" at bounding box center [236, 162] width 98 height 7
click at [258, 158] on textarea "Comentario" at bounding box center [313, 149] width 261 height 46
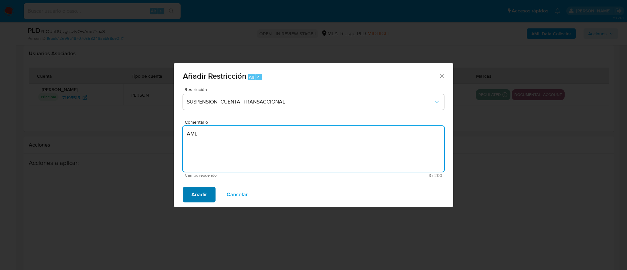
type textarea "AML"
click at [209, 189] on button "Añadir" at bounding box center [199, 195] width 33 height 16
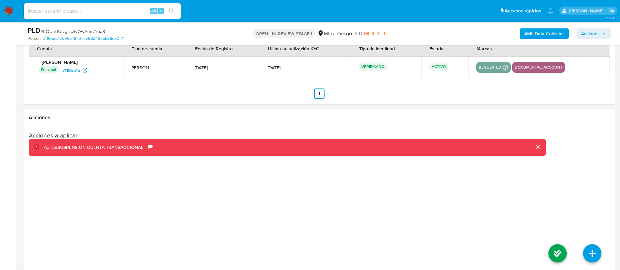
scroll to position [1149, 0]
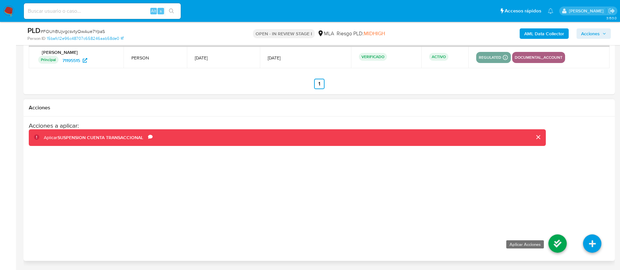
click at [562, 246] on icon at bounding box center [557, 244] width 18 height 18
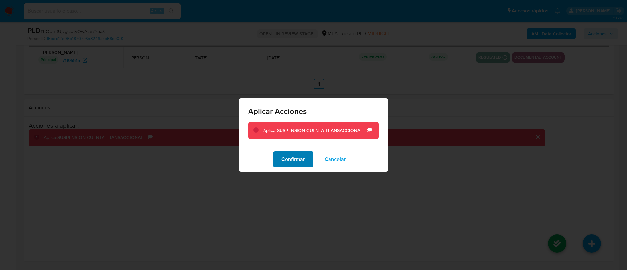
click at [297, 158] on span "Confirmar" at bounding box center [294, 159] width 24 height 14
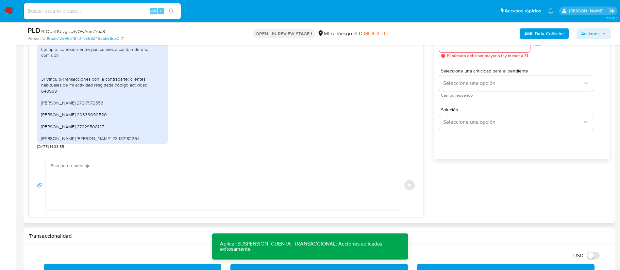
scroll to position [365, 0]
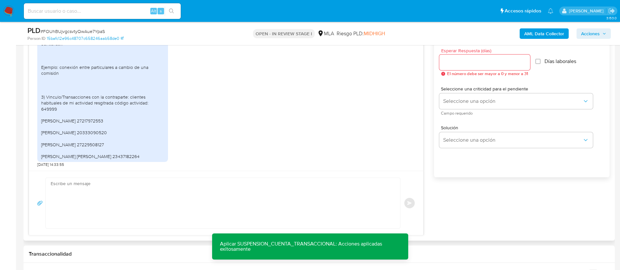
click at [148, 197] on textarea at bounding box center [221, 203] width 341 height 50
paste textarea "Muchas gracias por la respuesta. Analizamos tu caso y notamos que la informació…"
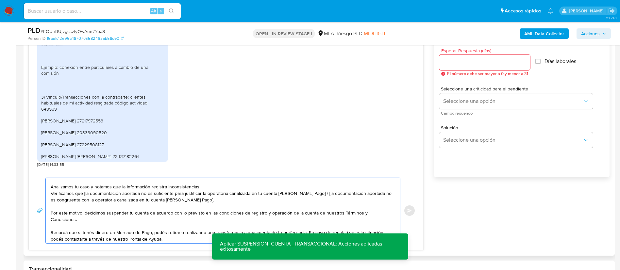
scroll to position [0, 0]
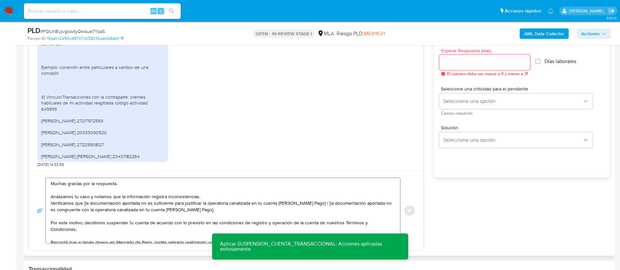
click at [86, 203] on textarea "Muchas gracias por la respuesta. Analizamos tu caso y notamos que la informació…" at bounding box center [221, 210] width 341 height 65
drag, startPoint x: 311, startPoint y: 203, endPoint x: 196, endPoint y: 208, distance: 115.8
click at [196, 208] on textarea "Muchas gracias por la respuesta. Analizamos tu caso y notamos que la informació…" at bounding box center [221, 210] width 341 height 65
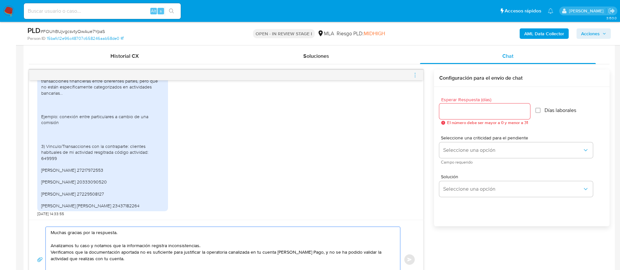
scroll to position [365, 0]
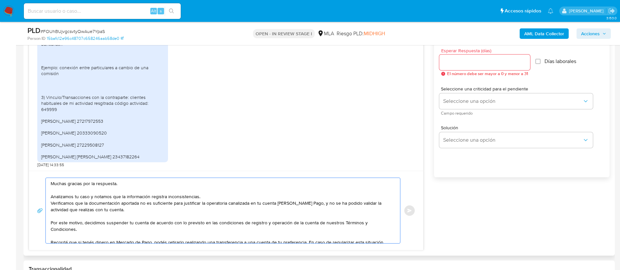
click at [122, 212] on textarea "Muchas gracias por la respuesta. Analizamos tu caso y notamos que la informació…" at bounding box center [221, 210] width 341 height 65
click at [316, 204] on textarea "Muchas gracias por la respuesta. Analizamos tu caso y notamos que la informació…" at bounding box center [221, 210] width 341 height 65
click at [212, 210] on textarea "Muchas gracias por la respuesta. Analizamos tu caso y notamos que la informació…" at bounding box center [221, 210] width 341 height 65
click at [0, 0] on lt-strong "ro" at bounding box center [0, 0] width 0 height 0
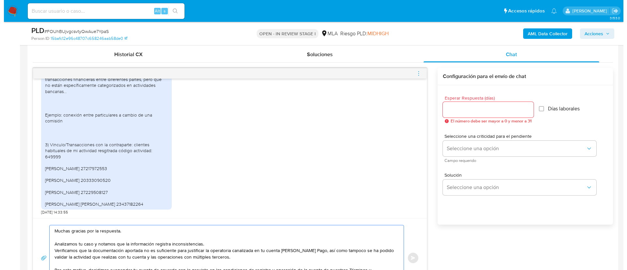
scroll to position [316, 0]
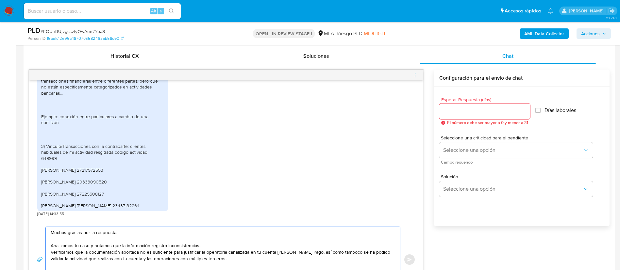
type textarea "Muchas gracias por la respuesta. Analizamos tu caso y notamos que la informació…"
click at [461, 117] on div at bounding box center [484, 112] width 91 height 16
click at [459, 112] on input "Esperar Respuesta (días)" at bounding box center [484, 111] width 91 height 8
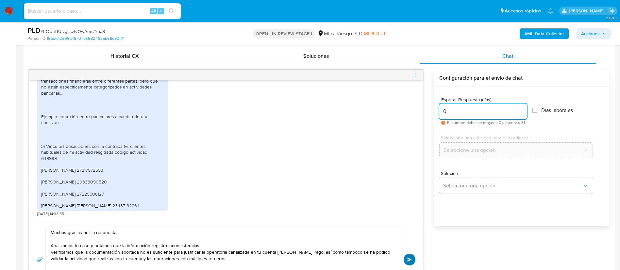
type input "0"
click at [408, 258] on span "Enviar" at bounding box center [409, 260] width 5 height 4
click at [415, 74] on icon "menu-action" at bounding box center [415, 75] width 6 height 6
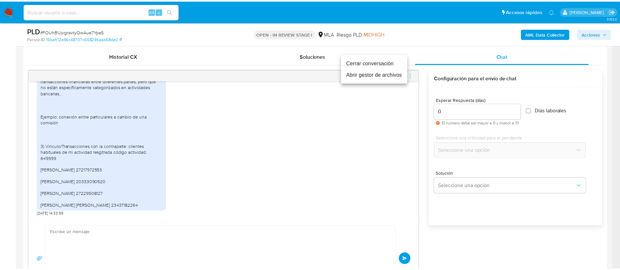
scroll to position [841, 0]
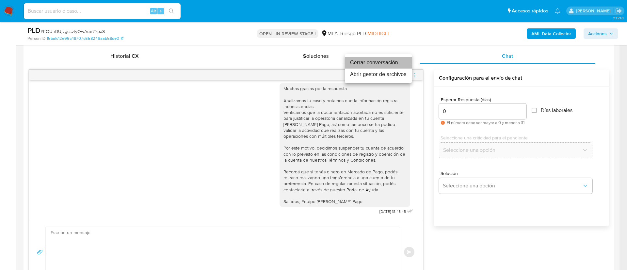
click at [363, 63] on li "Cerrar conversación" at bounding box center [378, 63] width 67 height 12
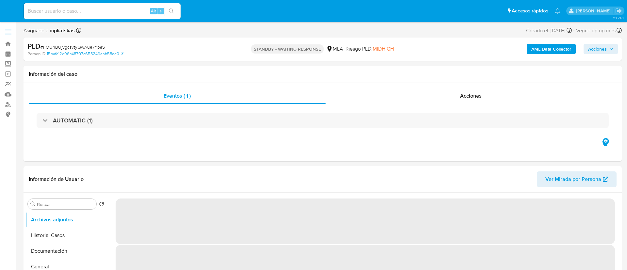
select select "10"
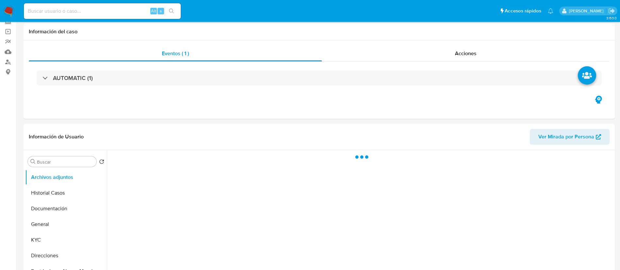
scroll to position [98, 0]
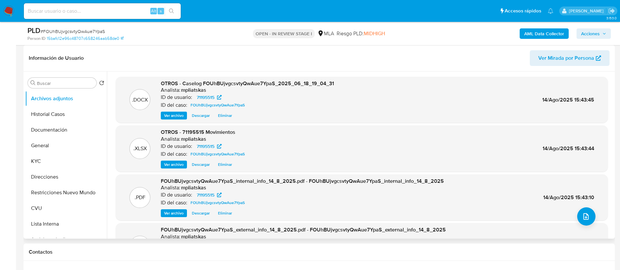
select select "10"
drag, startPoint x: 181, startPoint y: 83, endPoint x: 339, endPoint y: 77, distance: 157.6
click at [339, 77] on div ".DOCX OTROS - Caselog FOUhBUjvgcsvtyQwAue7YpaS_2025_06_18_19_04_31 Analista: mp…" at bounding box center [362, 100] width 492 height 46
click at [589, 35] on span "Acciones" at bounding box center [590, 33] width 19 height 10
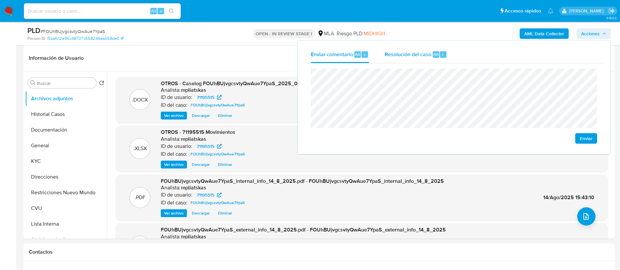
click at [440, 56] on div "r" at bounding box center [443, 54] width 7 height 7
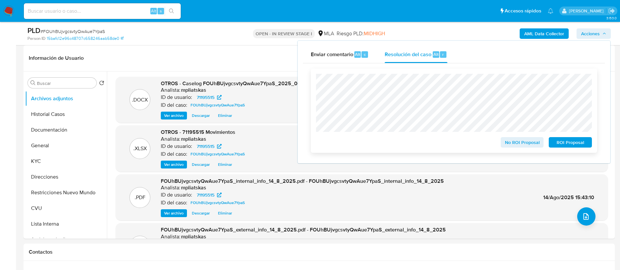
click at [567, 146] on span "ROI Proposal" at bounding box center [570, 142] width 34 height 9
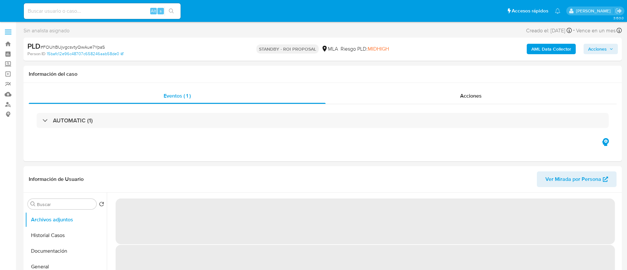
select select "10"
